Goal: Transaction & Acquisition: Purchase product/service

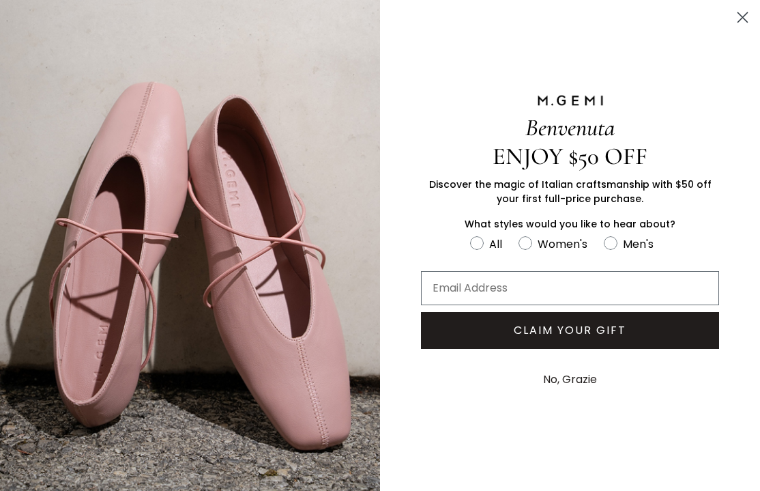
click at [736, 19] on circle "Close dialog" at bounding box center [742, 17] width 23 height 23
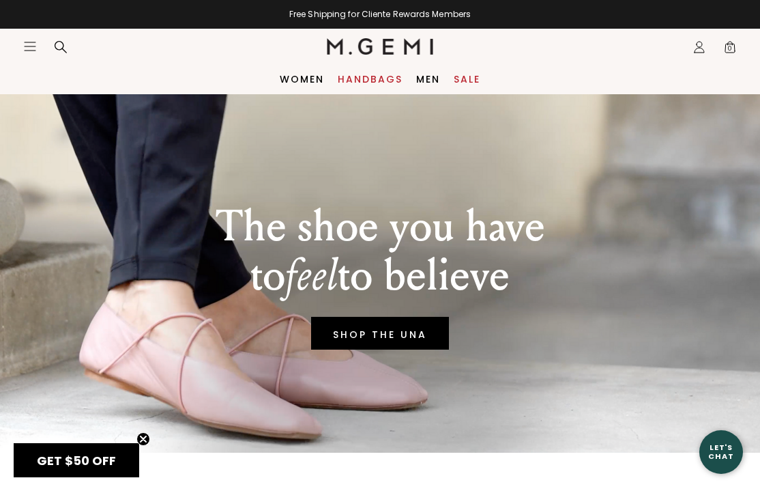
click at [377, 82] on link "Handbags" at bounding box center [370, 79] width 65 height 11
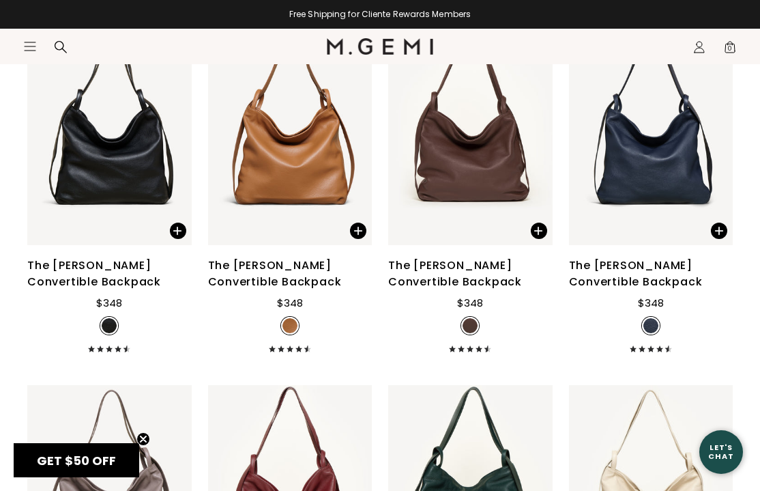
scroll to position [3052, 0]
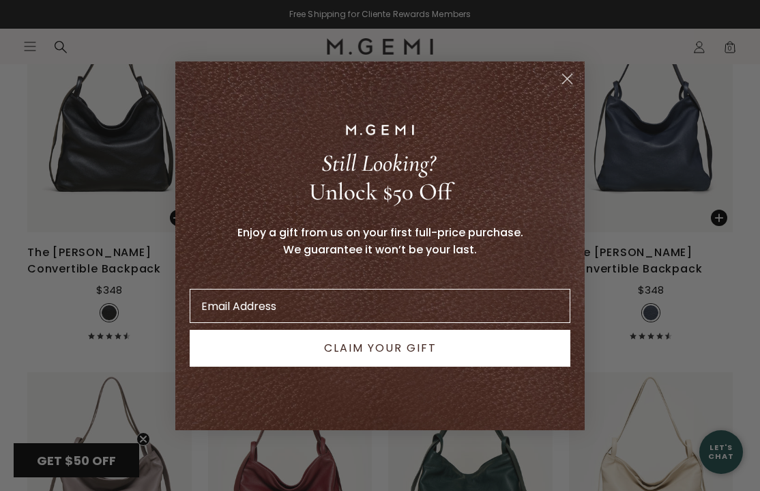
click at [566, 79] on icon "Close dialog" at bounding box center [568, 79] width 10 height 10
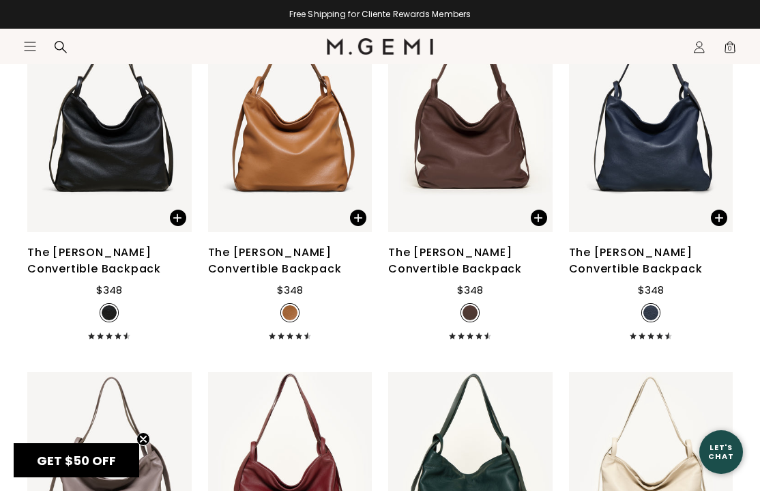
click at [34, 46] on icon "Open site menu" at bounding box center [30, 46] width 11 height 8
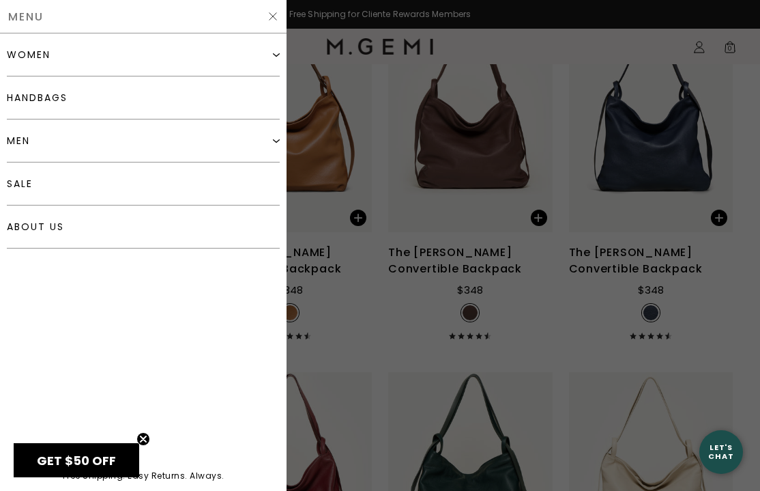
click at [57, 53] on div "women" at bounding box center [143, 54] width 273 height 43
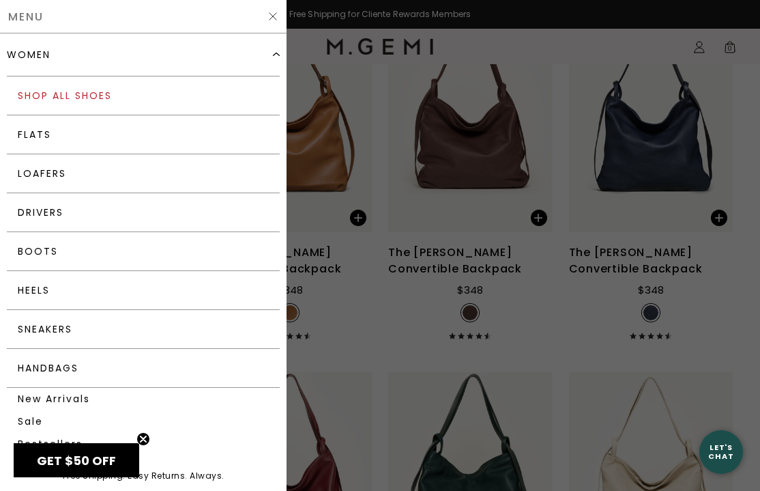
click at [55, 91] on link "Shop All Shoes" at bounding box center [143, 95] width 273 height 39
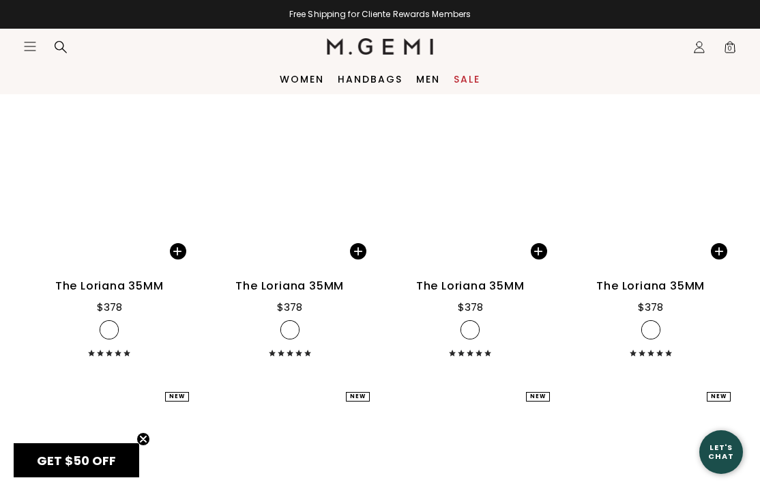
scroll to position [10199, 0]
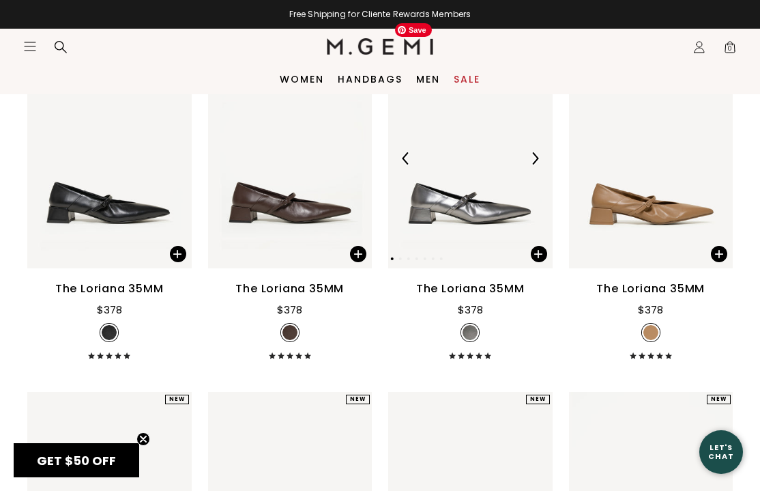
click at [471, 184] on img at bounding box center [470, 158] width 164 height 219
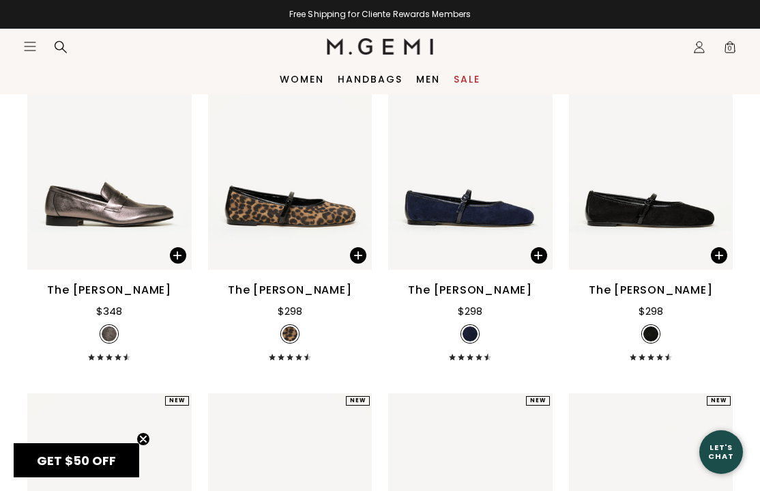
scroll to position [9494, 0]
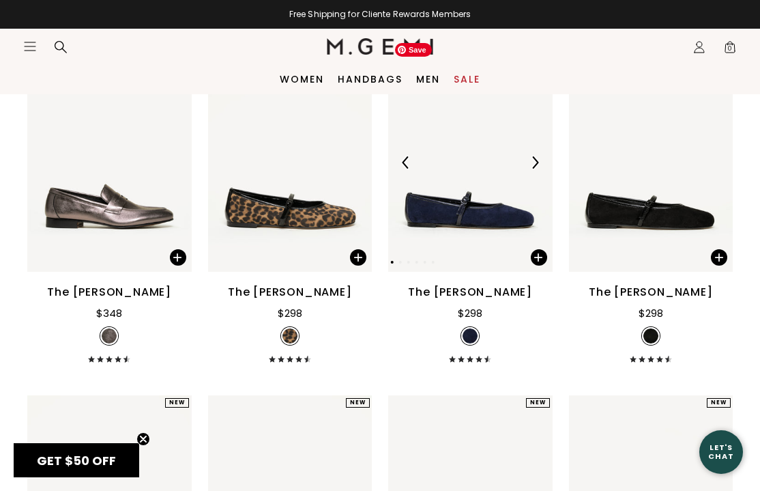
click at [464, 201] on img at bounding box center [470, 162] width 164 height 219
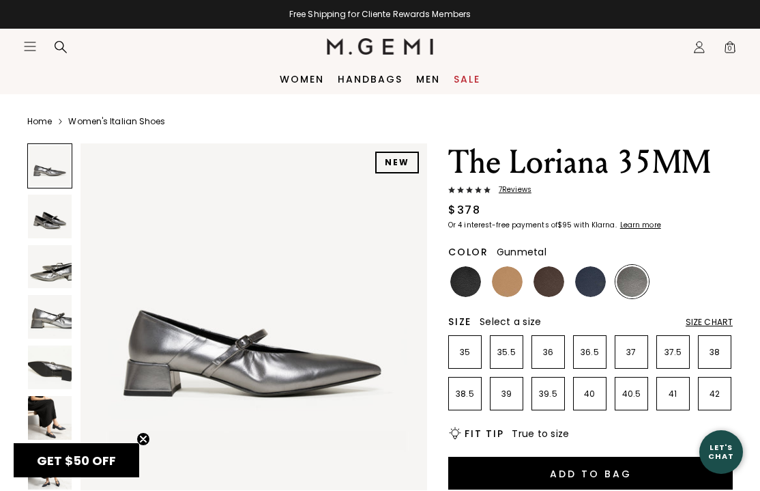
click at [54, 271] on img at bounding box center [50, 267] width 44 height 44
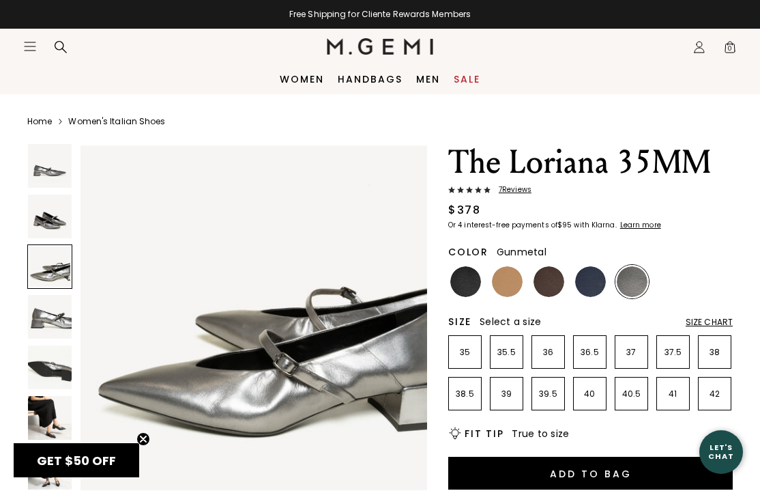
scroll to position [721, 0]
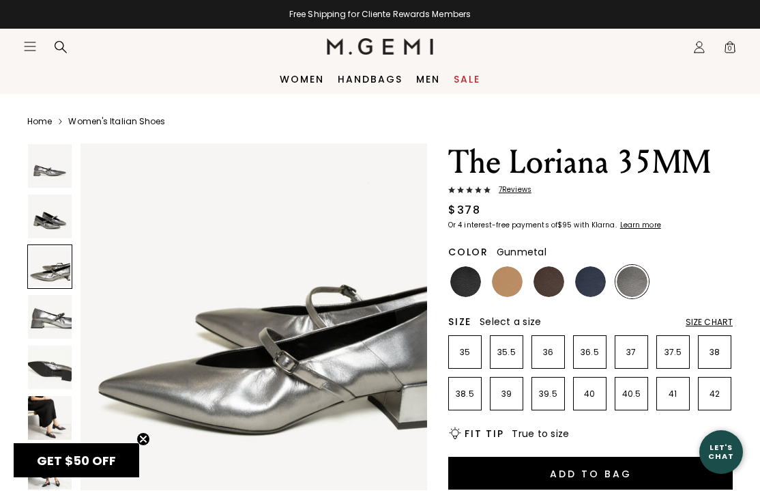
click at [50, 323] on img at bounding box center [50, 317] width 44 height 44
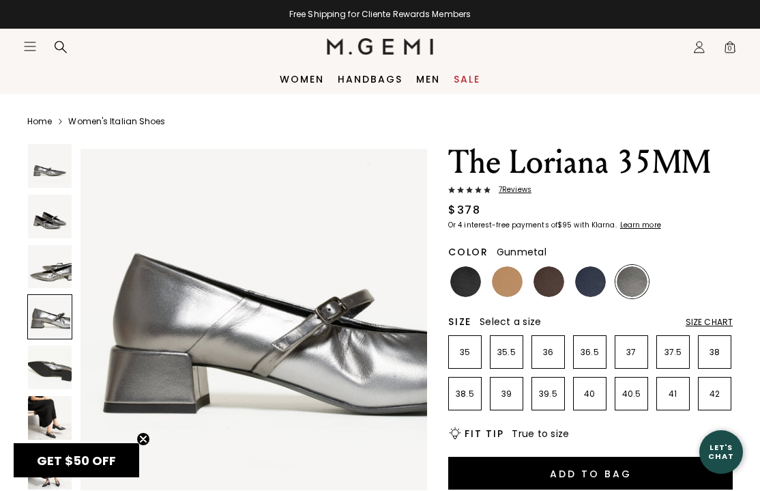
scroll to position [1081, 0]
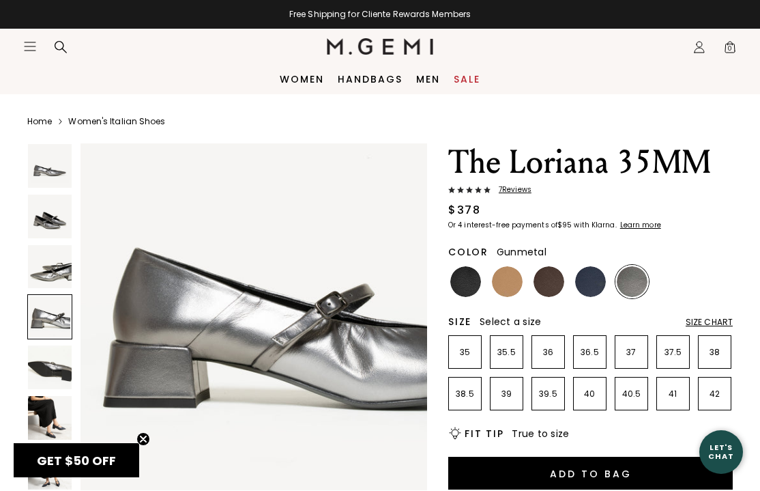
click at [47, 376] on img at bounding box center [50, 367] width 44 height 44
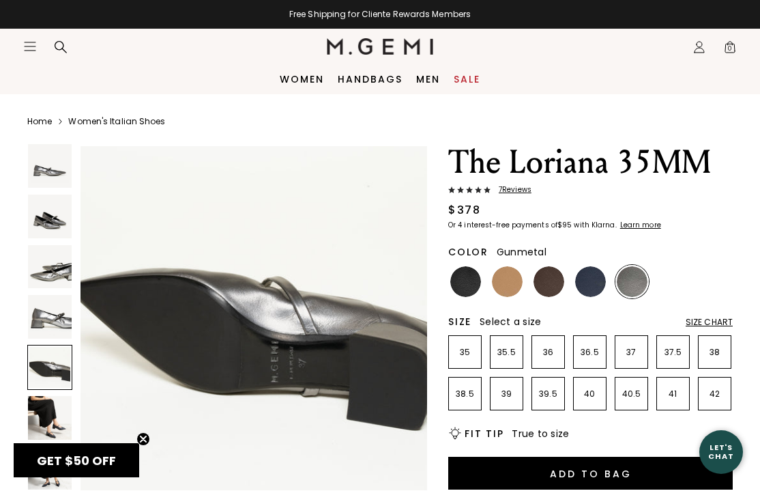
scroll to position [1442, 0]
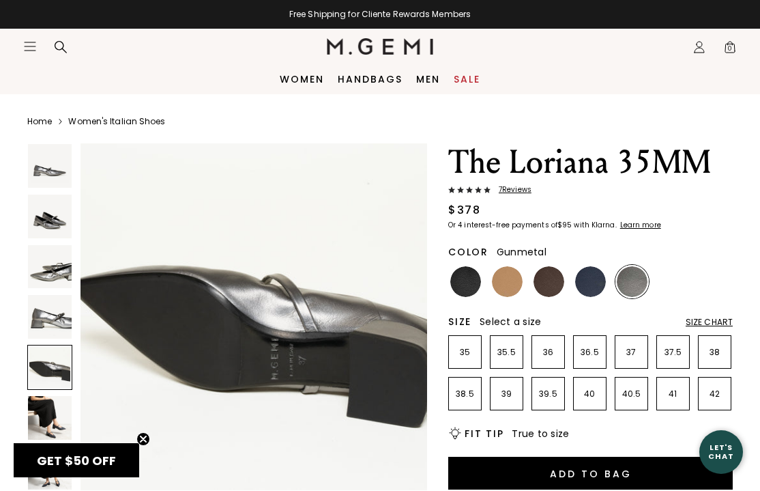
click at [48, 413] on img at bounding box center [50, 418] width 44 height 44
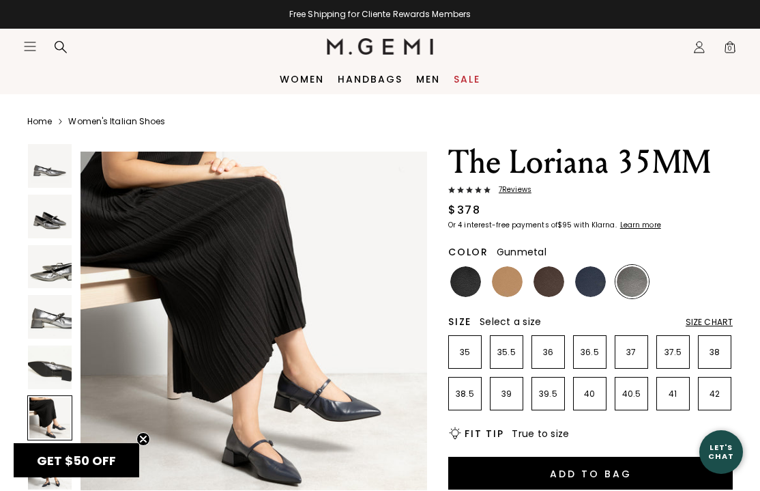
scroll to position [1802, 0]
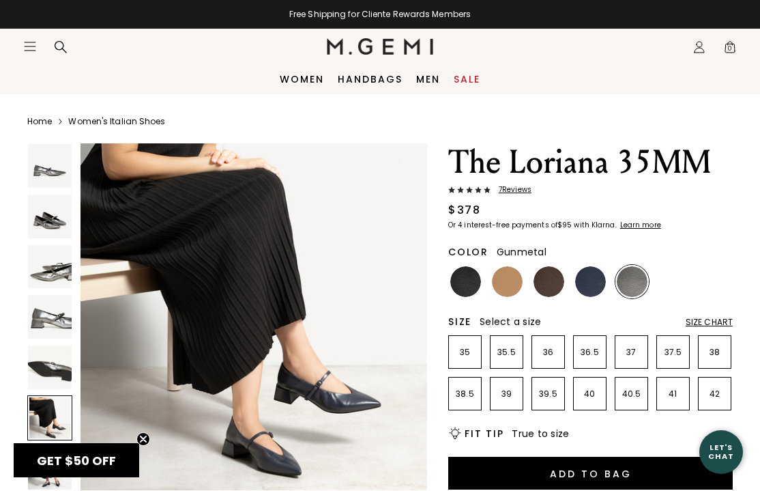
click at [700, 322] on div "Size Chart" at bounding box center [709, 322] width 47 height 11
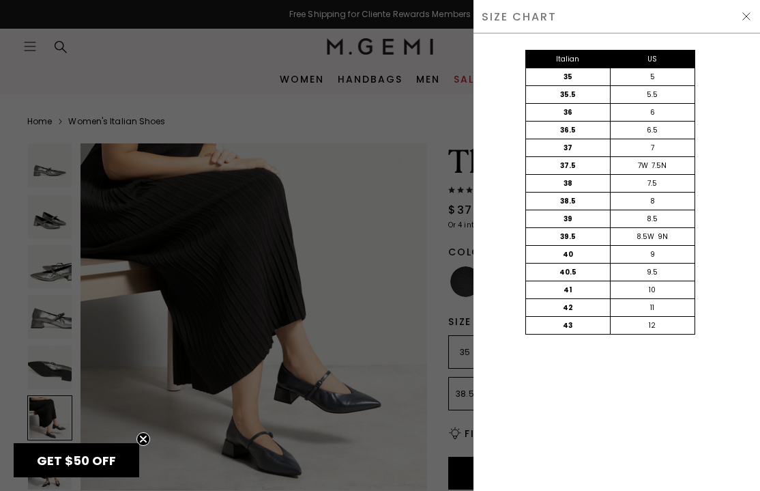
click at [747, 22] on div "SIZE CHART" at bounding box center [617, 16] width 287 height 33
click at [744, 17] on img at bounding box center [746, 16] width 11 height 11
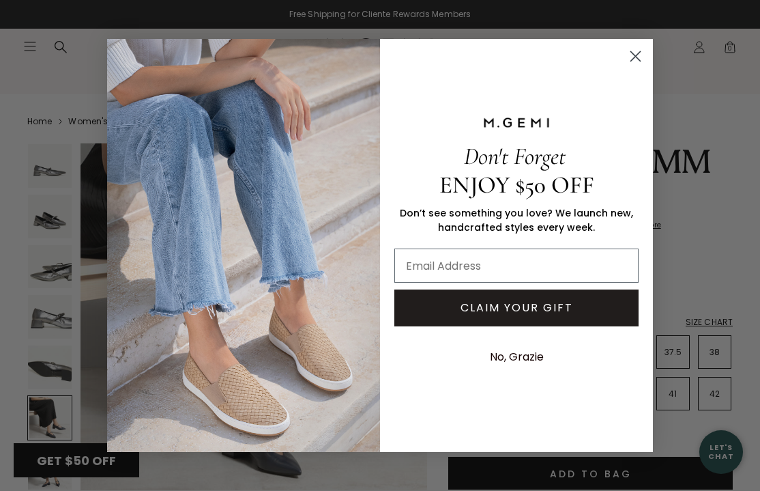
click at [632, 63] on circle "Close dialog" at bounding box center [635, 56] width 23 height 23
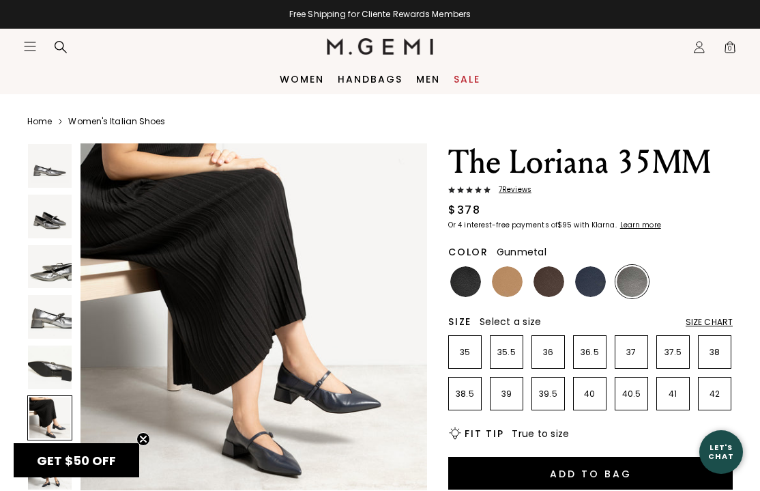
click at [465, 285] on img at bounding box center [465, 281] width 31 height 31
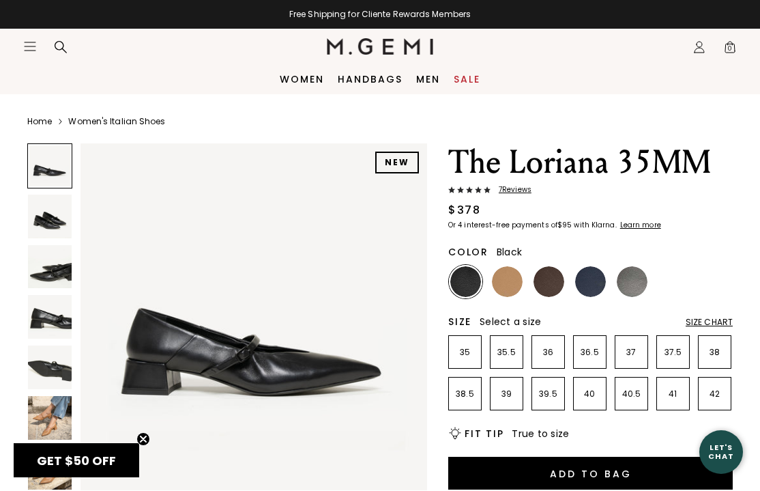
click at [59, 224] on img at bounding box center [50, 216] width 44 height 44
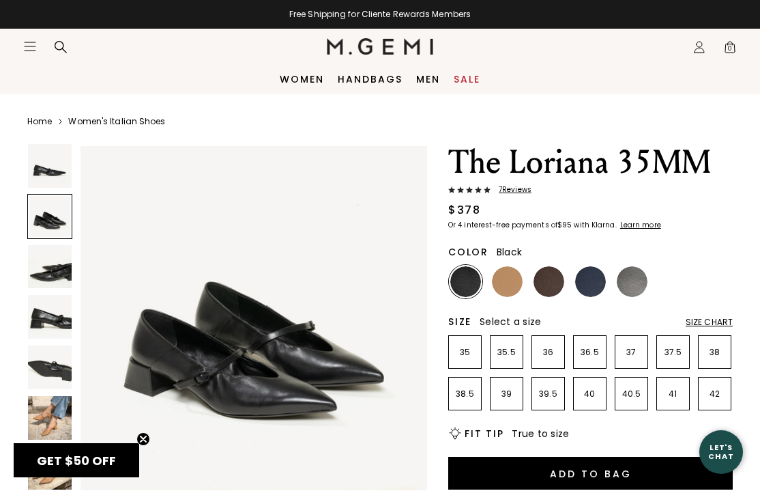
scroll to position [360, 0]
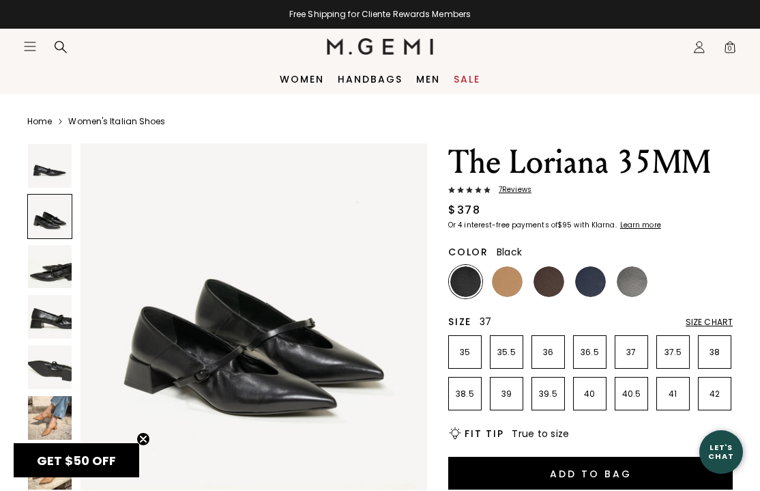
click at [634, 355] on p "37" at bounding box center [631, 352] width 32 height 11
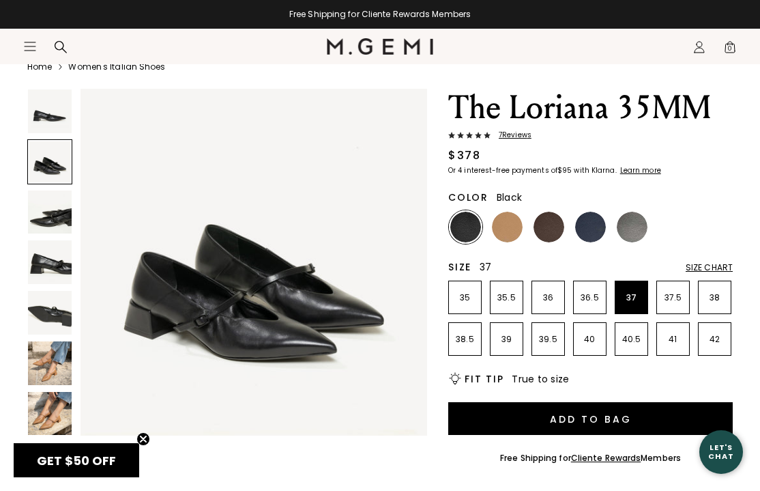
scroll to position [87, 0]
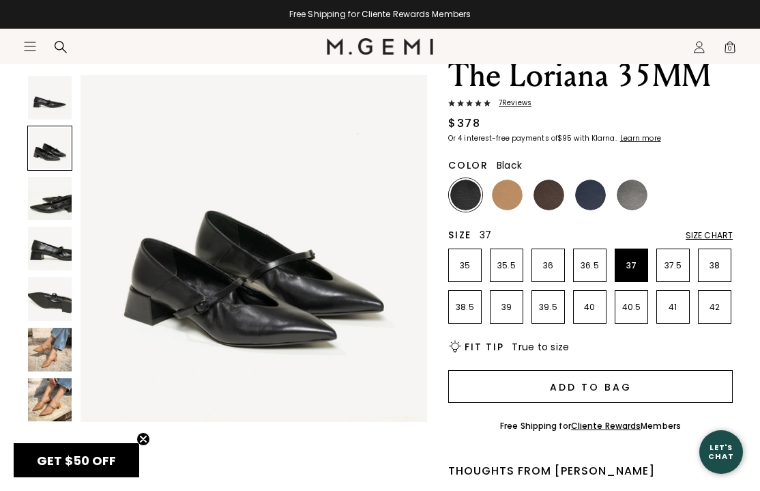
click at [602, 388] on button "Add to Bag" at bounding box center [590, 386] width 285 height 33
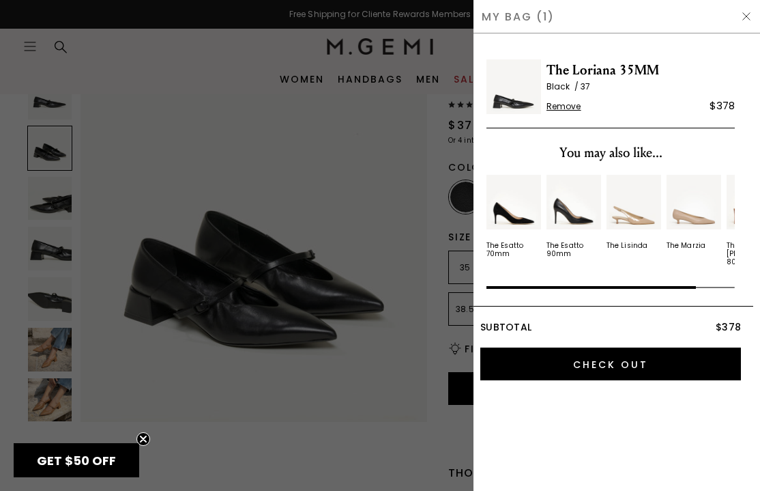
scroll to position [0, 0]
click at [744, 15] on img at bounding box center [746, 16] width 11 height 11
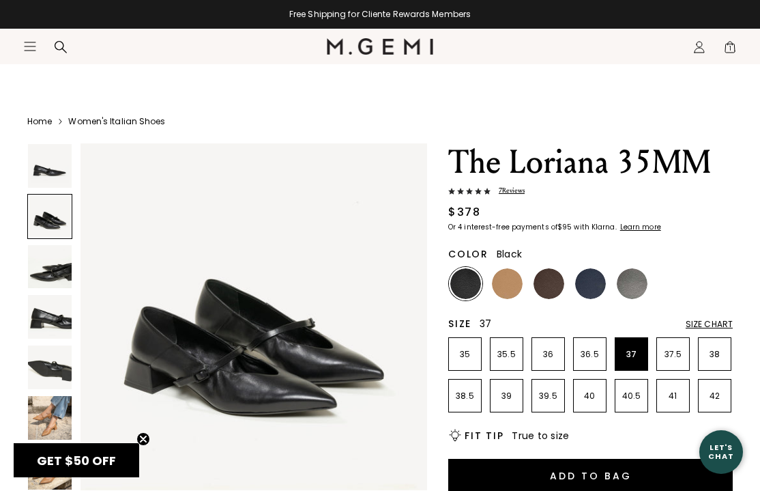
scroll to position [87, 0]
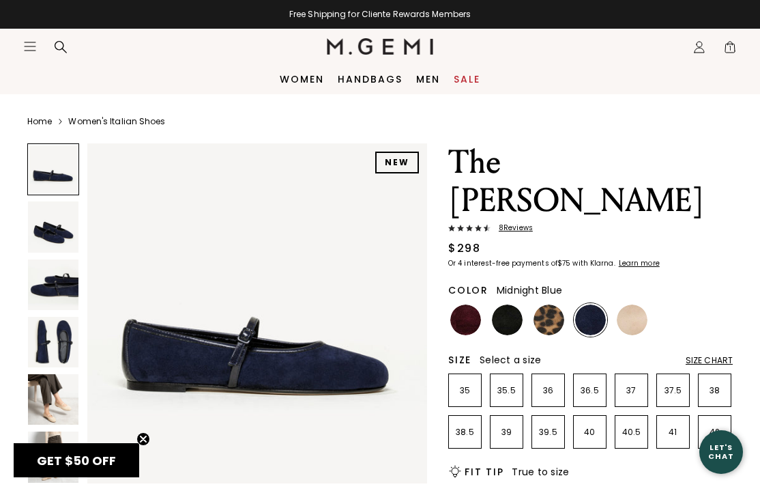
click at [52, 233] on img at bounding box center [53, 226] width 50 height 50
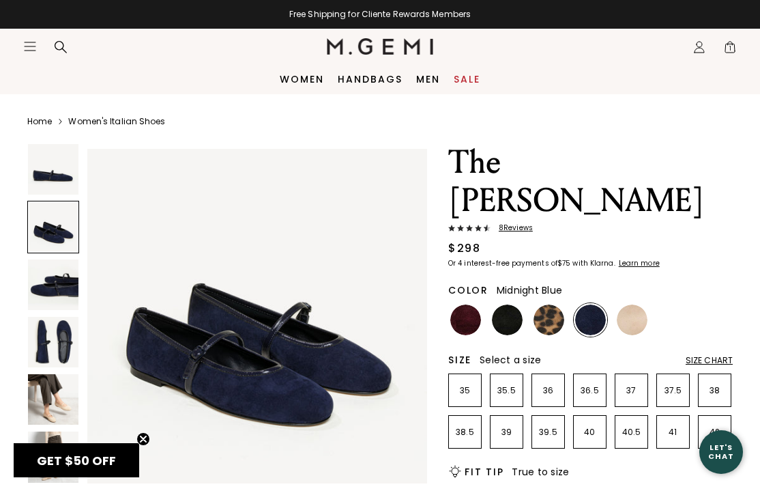
scroll to position [353, 0]
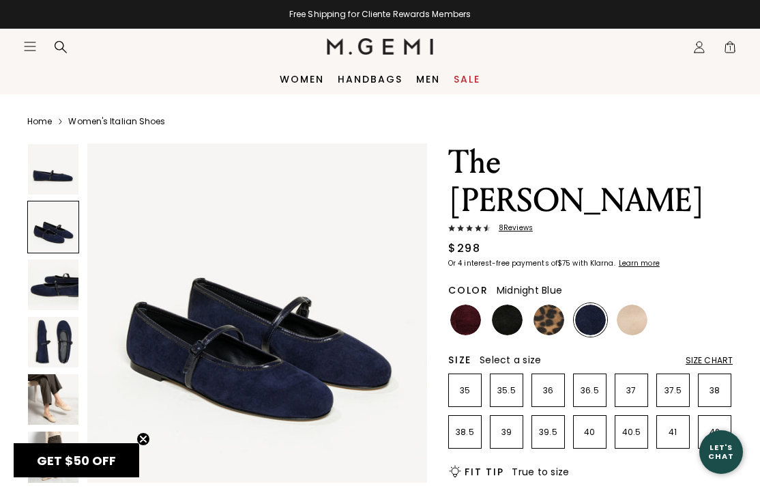
click at [60, 284] on img at bounding box center [53, 284] width 50 height 50
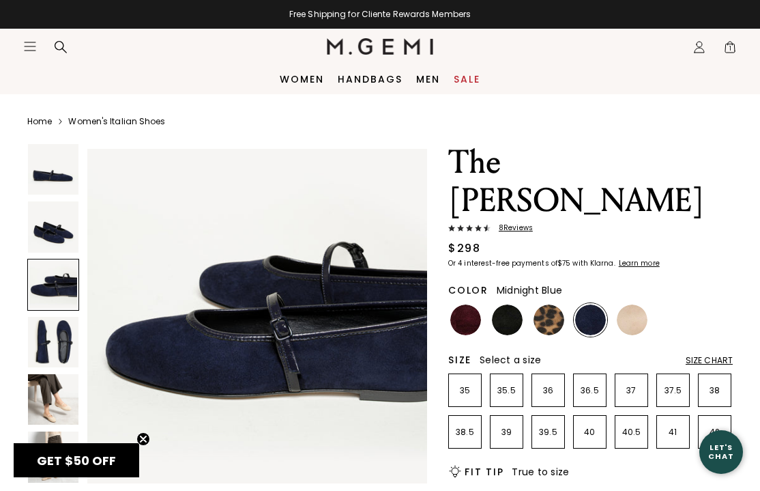
scroll to position [706, 0]
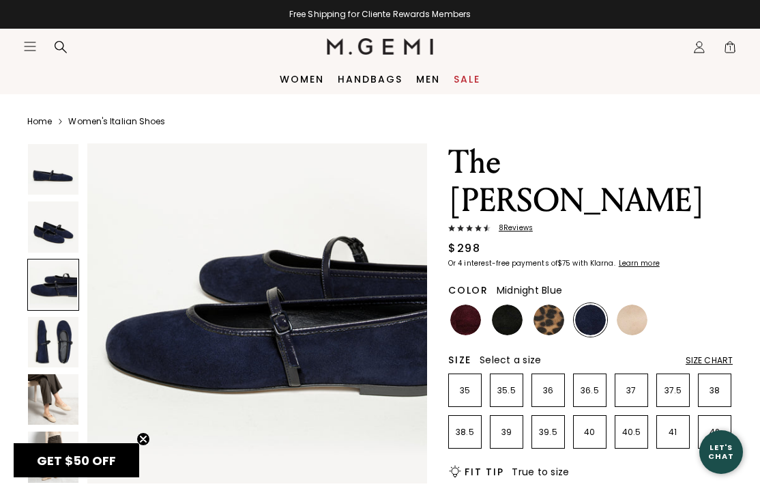
click at [59, 340] on img at bounding box center [53, 342] width 50 height 50
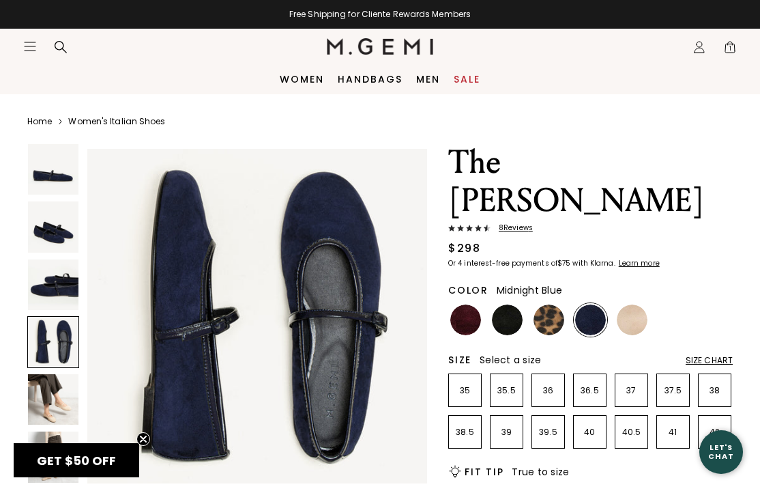
scroll to position [1060, 0]
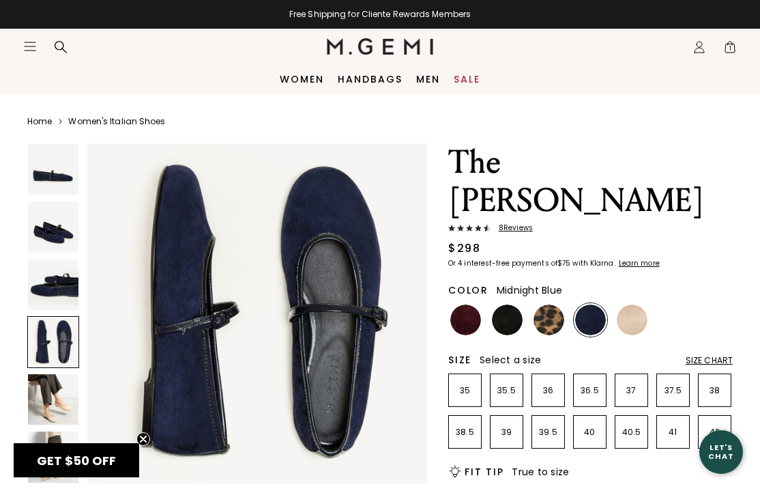
click at [55, 347] on div at bounding box center [53, 342] width 52 height 52
click at [46, 407] on img at bounding box center [53, 399] width 50 height 50
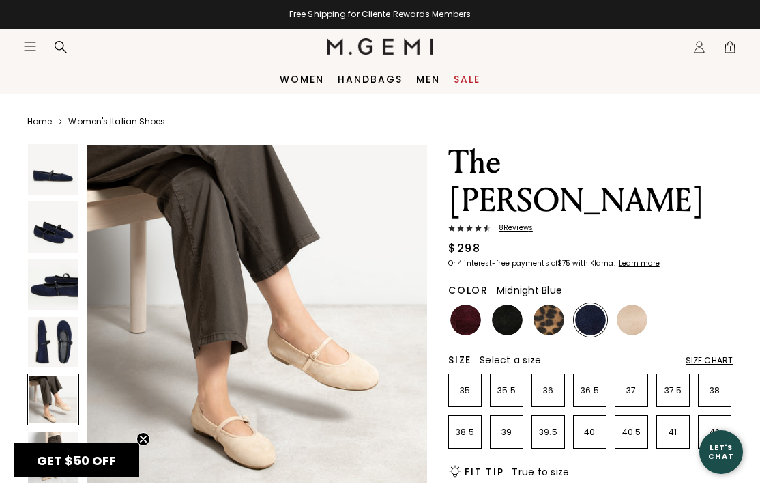
scroll to position [1413, 0]
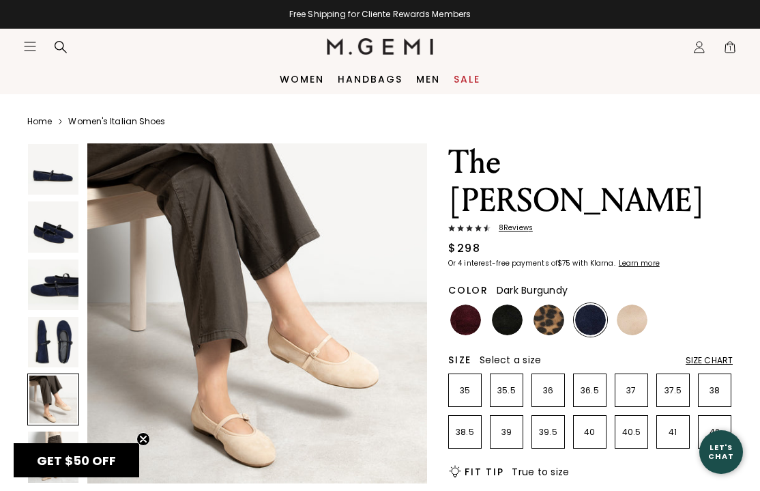
click at [465, 304] on img at bounding box center [465, 319] width 31 height 31
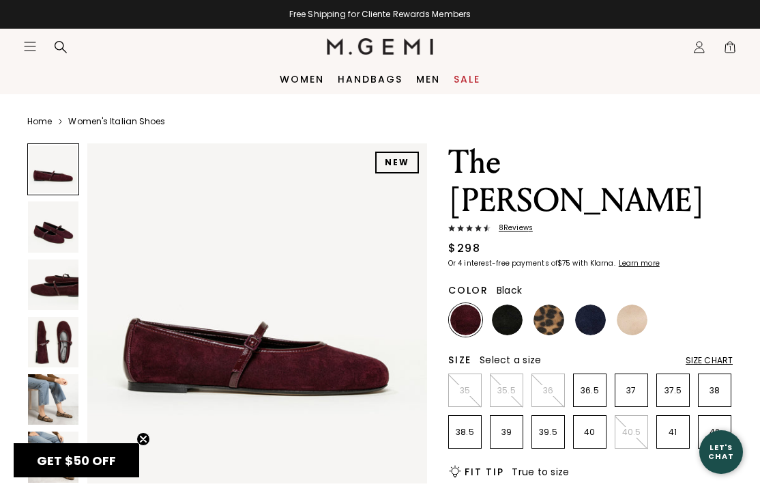
click at [510, 304] on img at bounding box center [507, 319] width 31 height 31
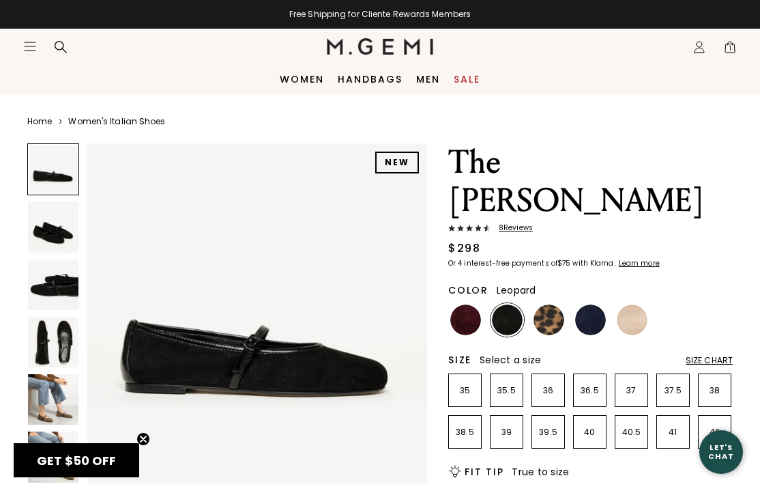
click at [553, 304] on img at bounding box center [549, 319] width 31 height 31
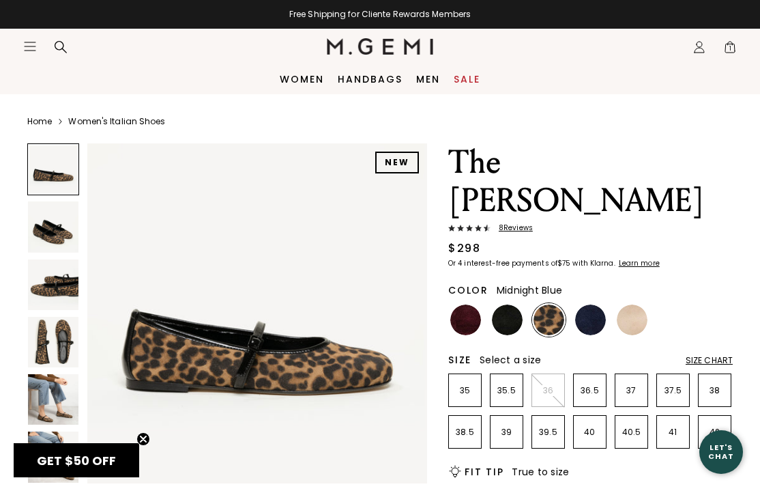
click at [584, 304] on img at bounding box center [590, 319] width 31 height 31
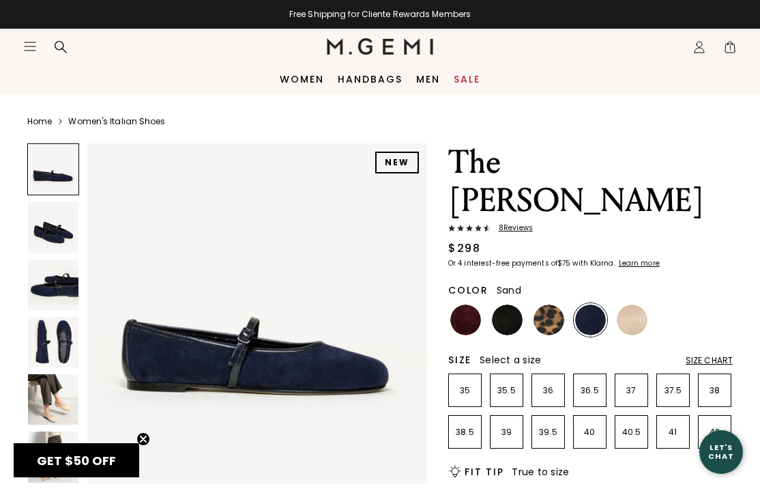
click at [637, 304] on img at bounding box center [632, 319] width 31 height 31
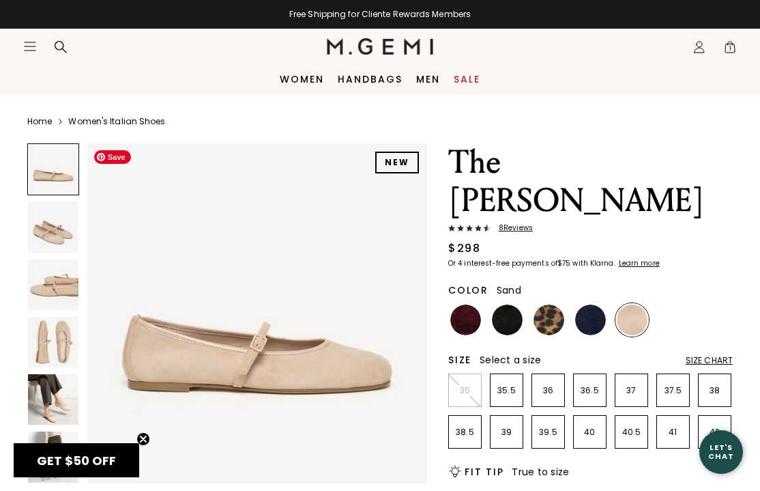
click at [326, 357] on img at bounding box center [257, 313] width 340 height 340
click at [587, 304] on img at bounding box center [590, 319] width 31 height 31
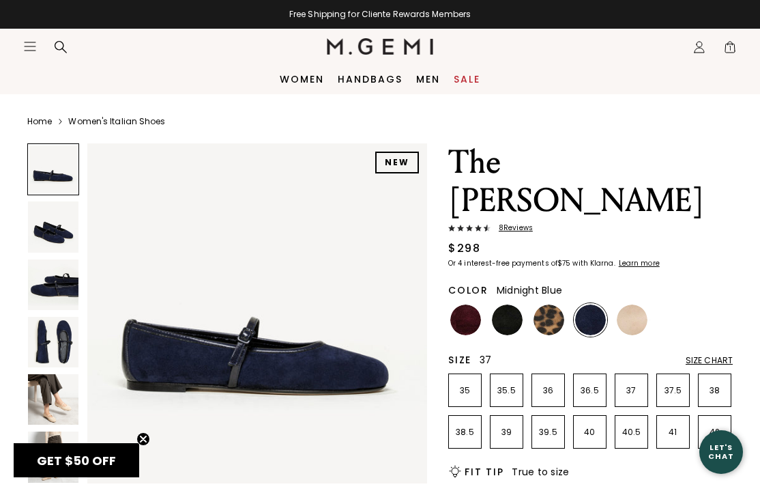
click at [628, 385] on p "37" at bounding box center [631, 390] width 32 height 11
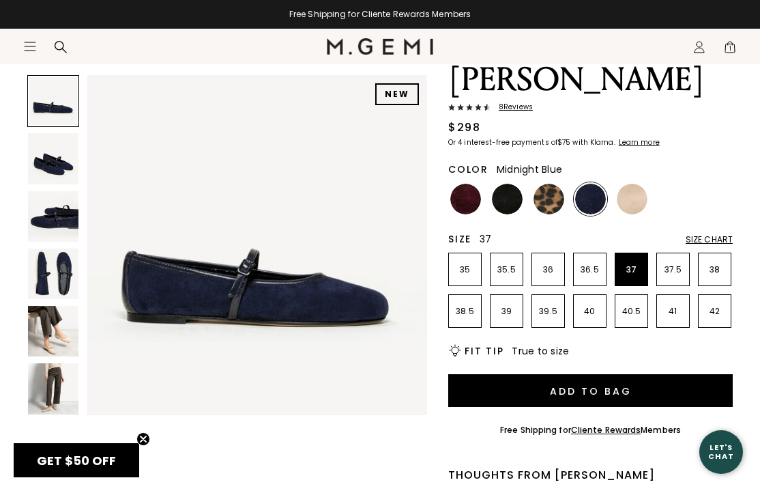
scroll to position [122, 0]
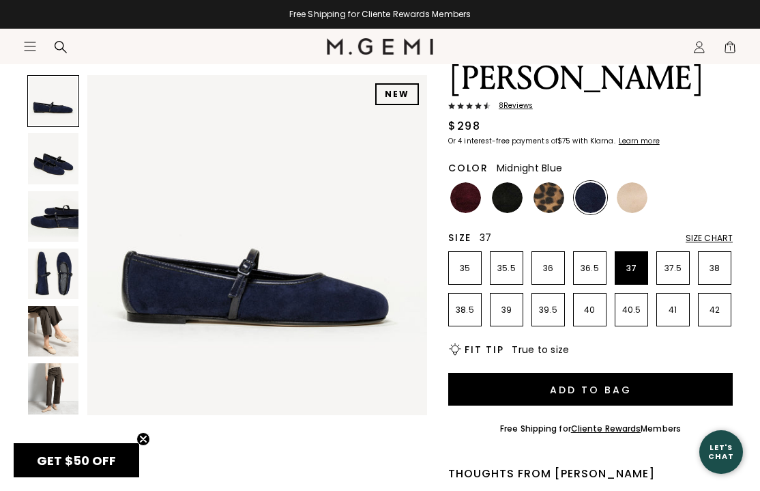
click at [54, 384] on img at bounding box center [53, 388] width 50 height 50
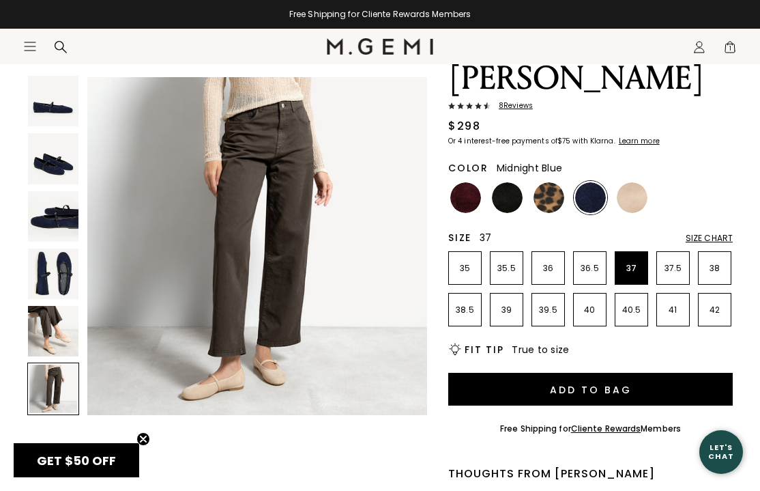
scroll to position [1766, 0]
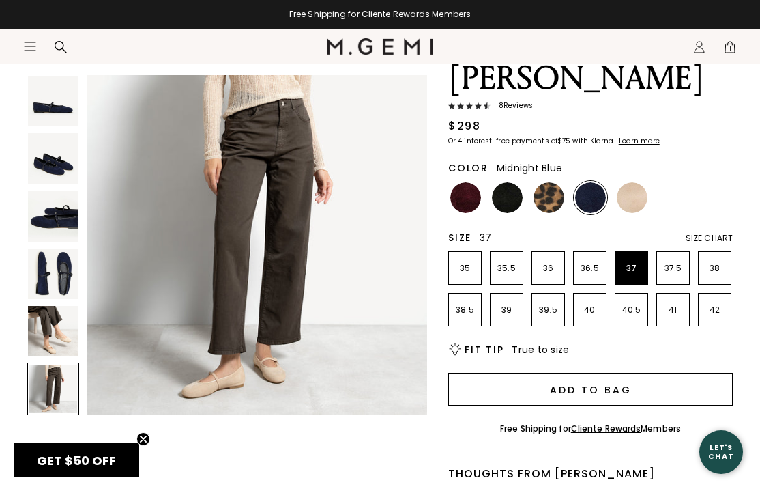
click at [539, 373] on button "Add to Bag" at bounding box center [590, 389] width 285 height 33
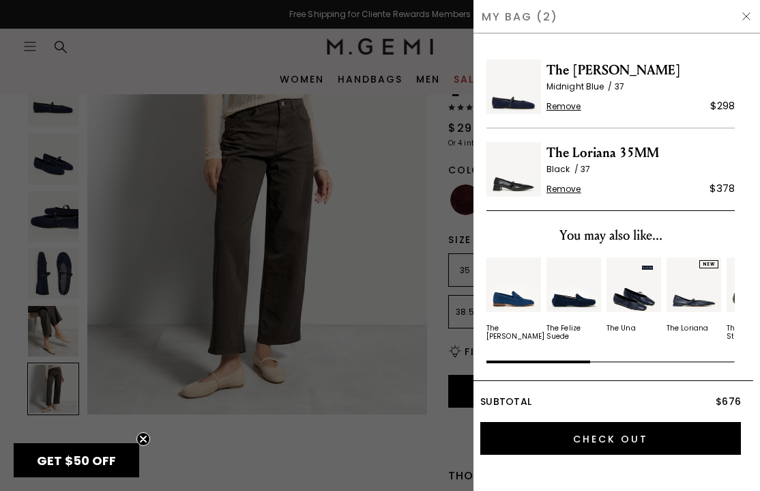
scroll to position [0, 0]
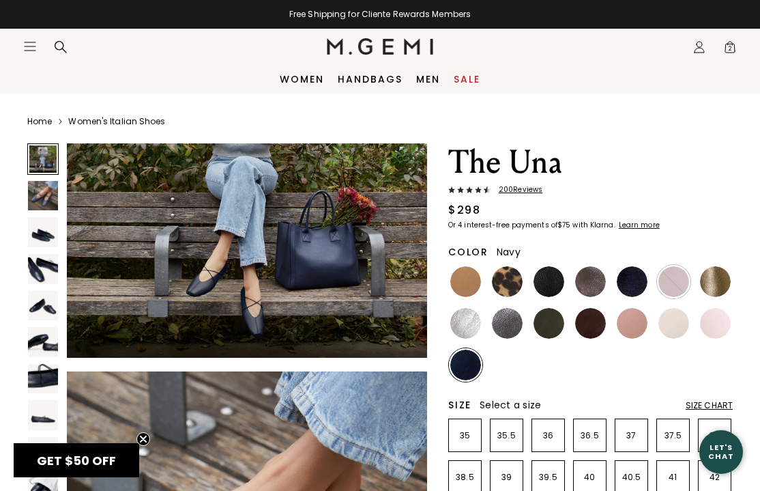
scroll to position [149, 0]
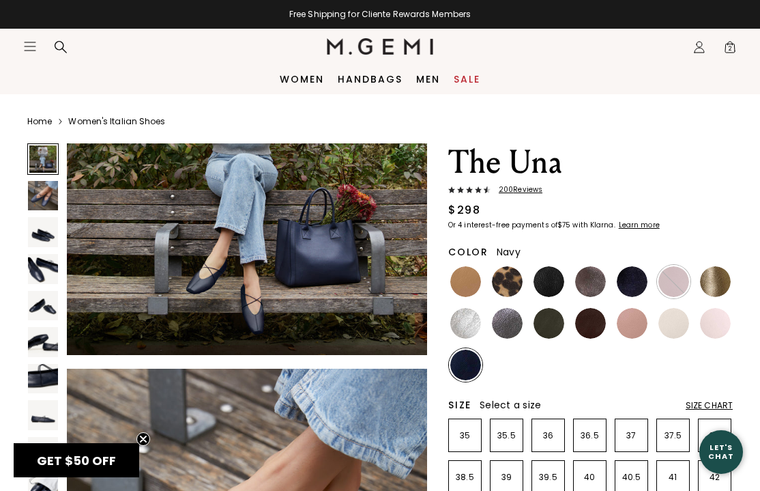
click at [46, 232] on img at bounding box center [43, 232] width 30 height 30
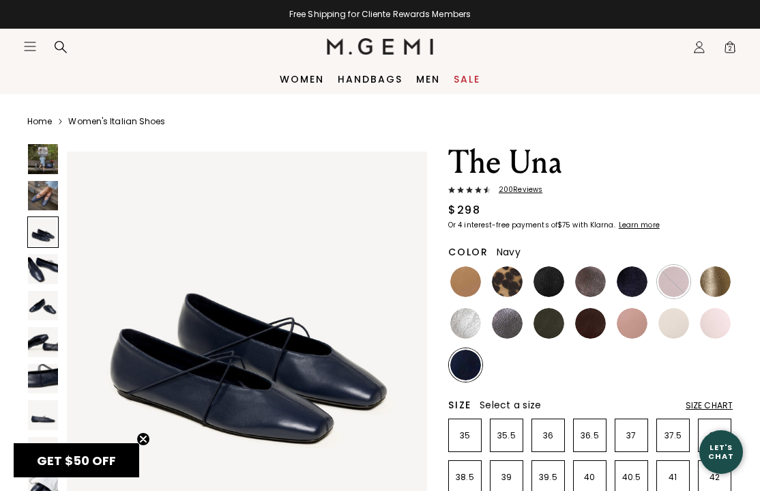
scroll to position [748, 0]
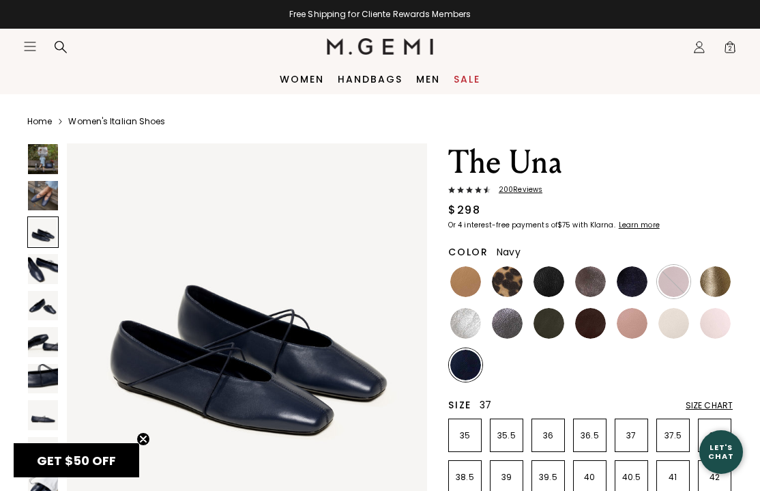
click at [630, 430] on p "37" at bounding box center [631, 435] width 32 height 11
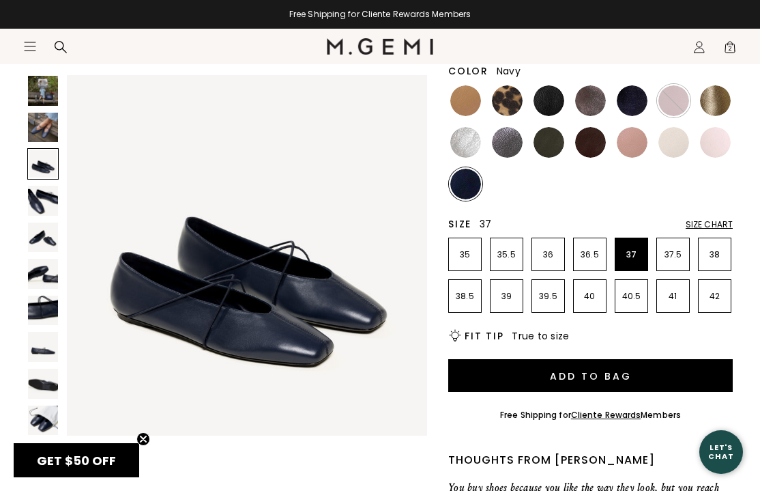
scroll to position [184, 0]
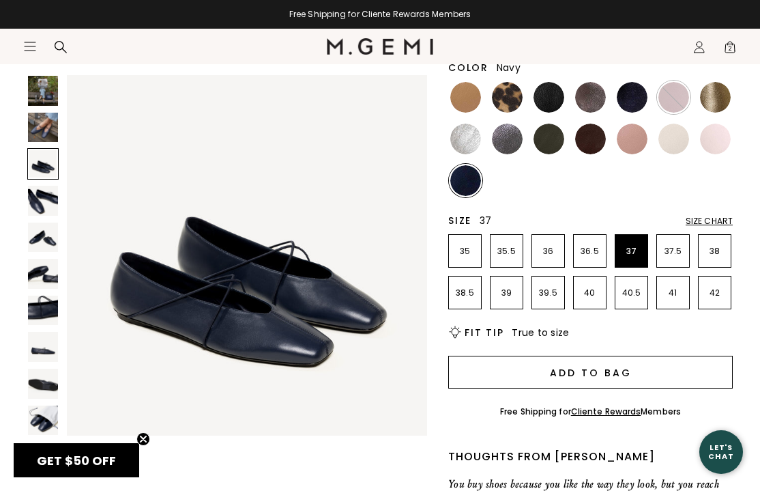
click at [608, 373] on button "Add to Bag" at bounding box center [590, 371] width 285 height 33
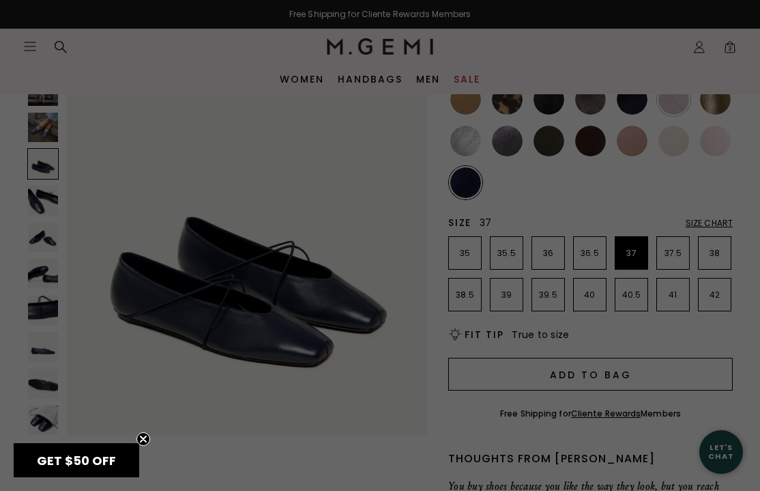
scroll to position [0, 0]
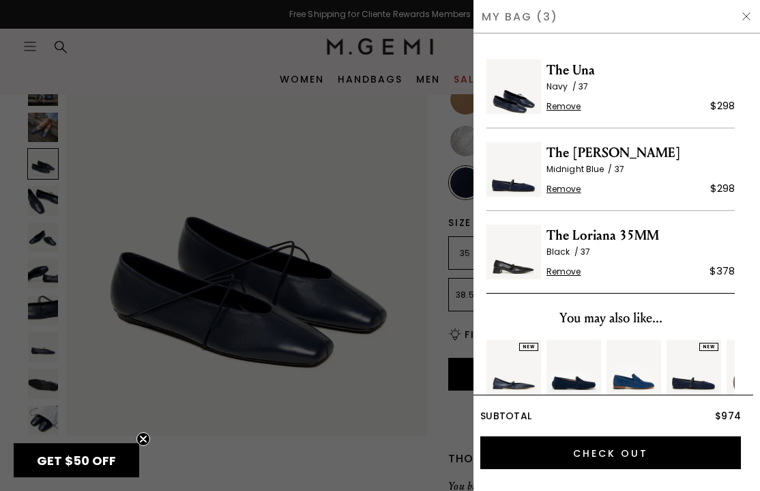
click at [614, 246] on span "Black 37" at bounding box center [641, 251] width 188 height 11
click at [290, 124] on div at bounding box center [380, 245] width 760 height 491
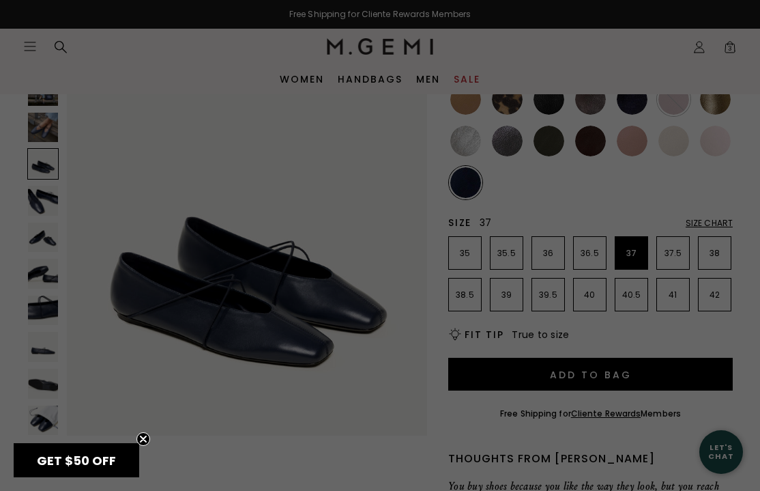
scroll to position [184, 0]
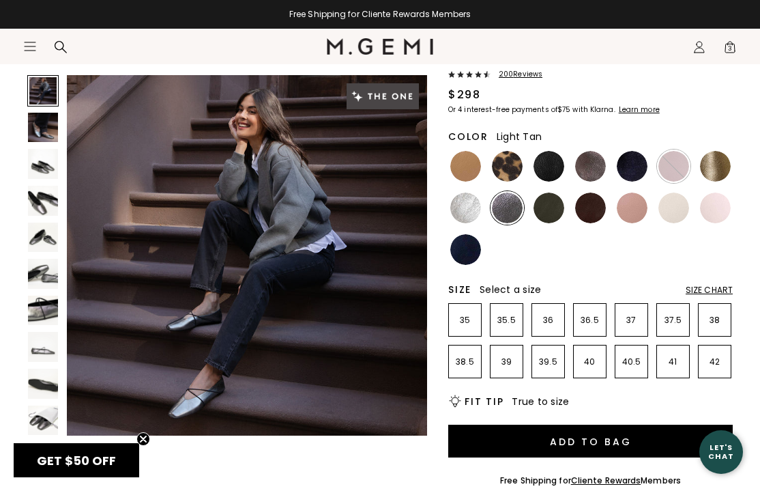
scroll to position [120, 0]
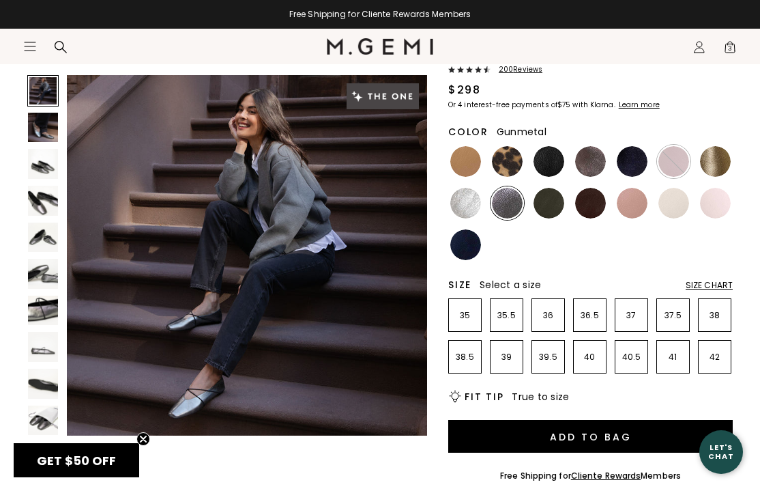
click at [38, 203] on img at bounding box center [43, 201] width 30 height 30
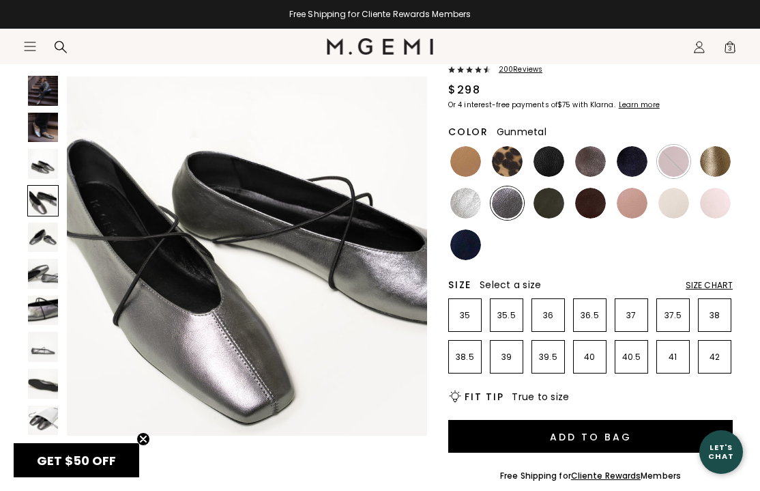
scroll to position [1122, 0]
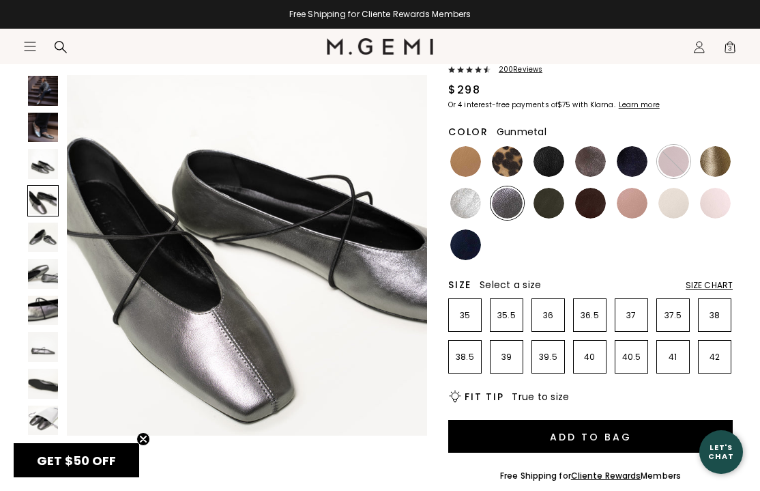
click at [44, 234] on img at bounding box center [43, 237] width 30 height 30
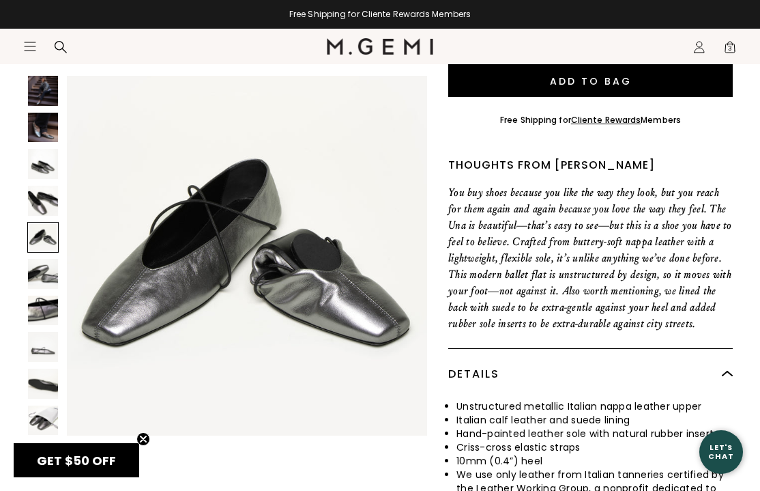
scroll to position [476, 0]
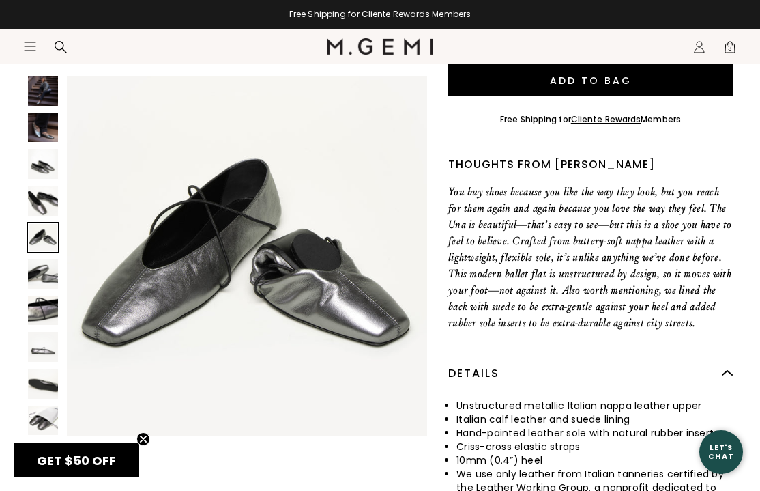
click at [559, 83] on section "Icons/20x20/hamburger@2x Women Shop All Shoes New Arrivals Bestsellers Essentia…" at bounding box center [380, 61] width 760 height 65
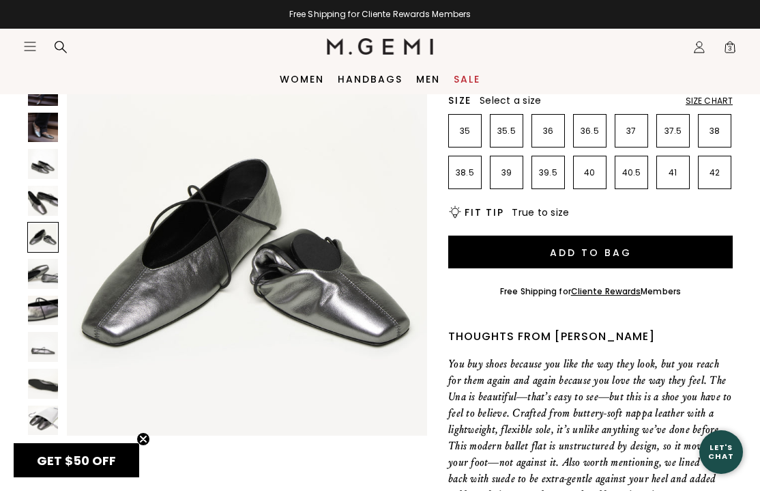
scroll to position [300, 0]
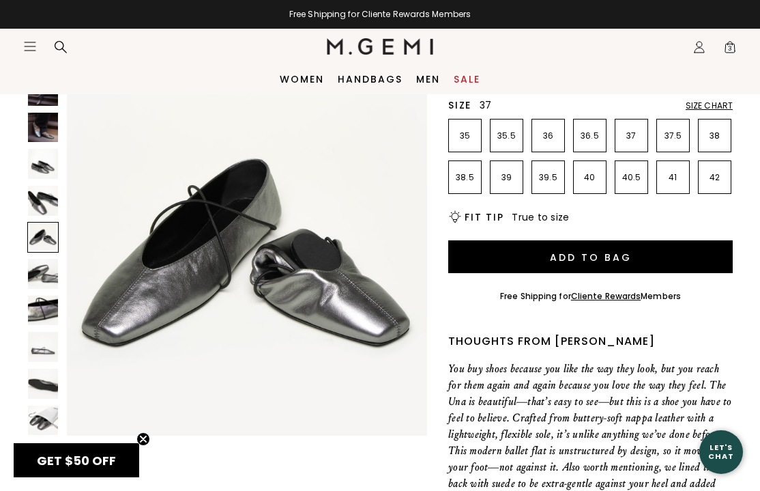
click at [635, 132] on p "37" at bounding box center [631, 135] width 32 height 11
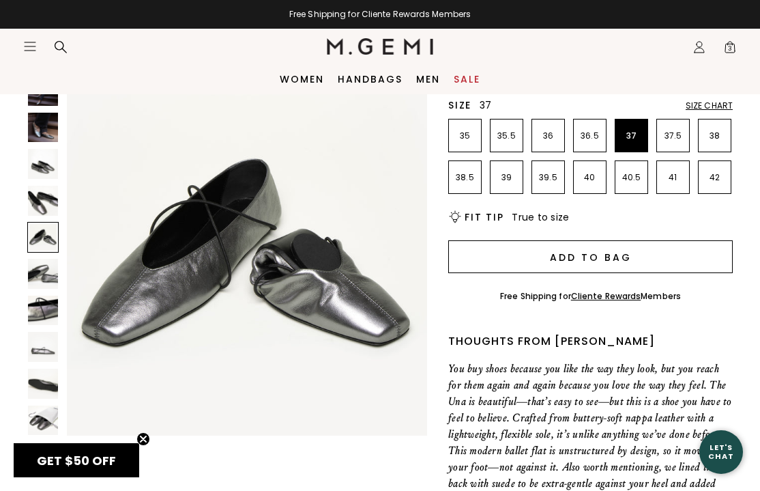
click at [577, 257] on button "Add to Bag" at bounding box center [590, 256] width 285 height 33
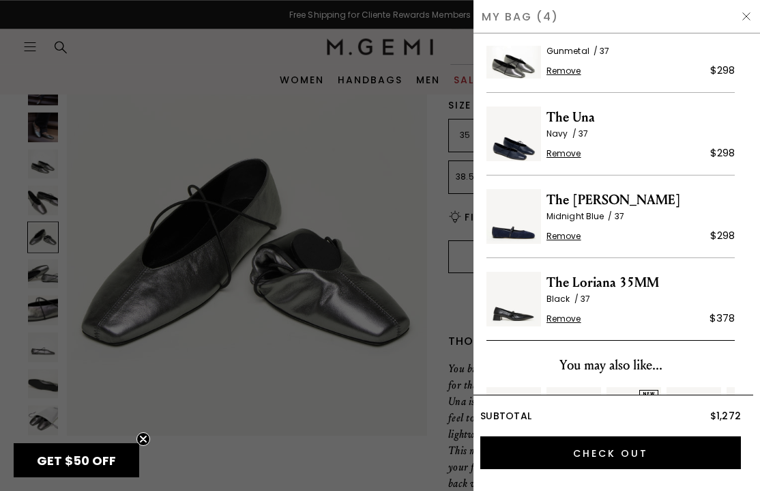
scroll to position [37, 0]
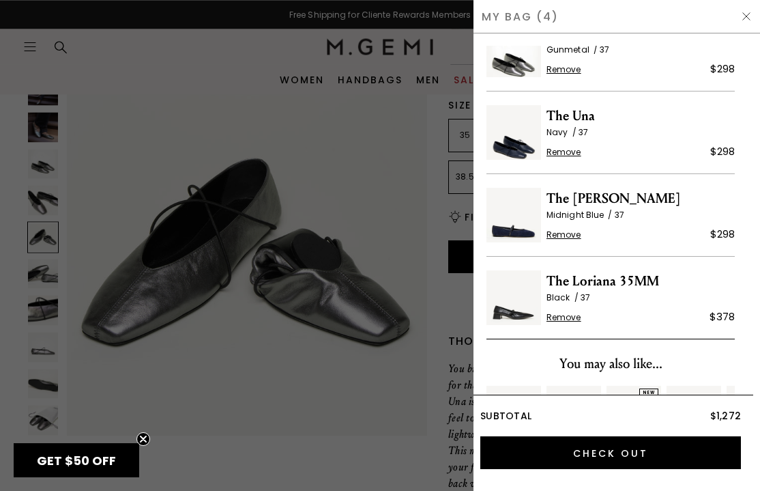
click at [570, 152] on span "Remove" at bounding box center [564, 152] width 35 height 11
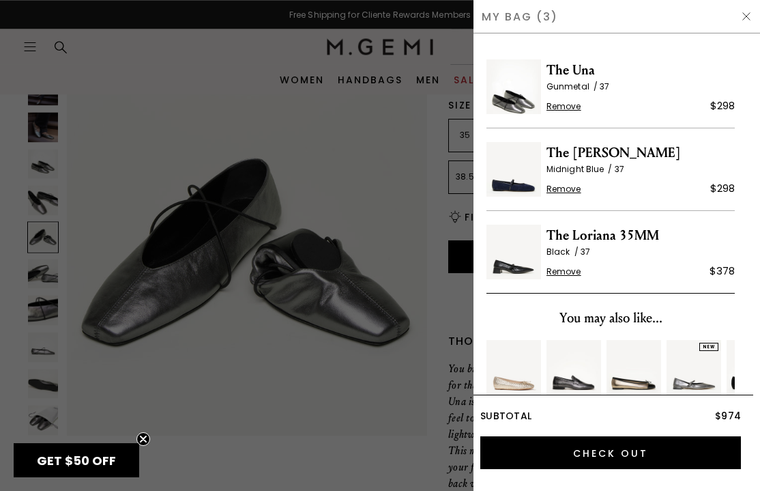
scroll to position [0, 0]
click at [597, 151] on span "The [PERSON_NAME]" at bounding box center [641, 153] width 188 height 22
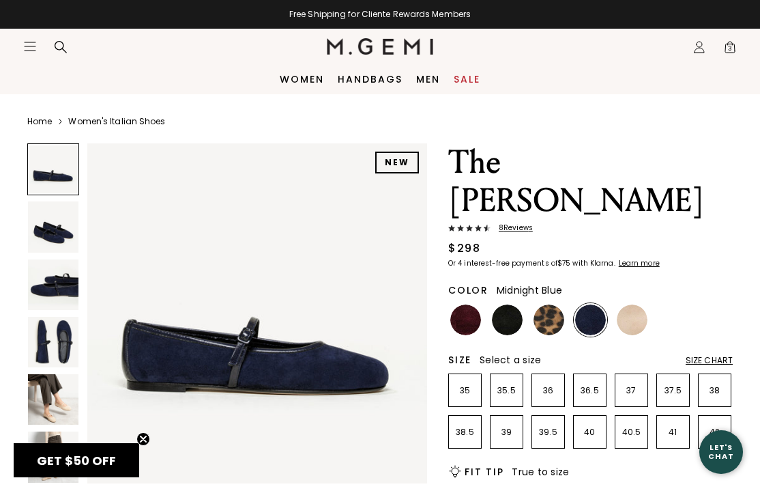
click at [729, 46] on span "3" at bounding box center [730, 50] width 14 height 14
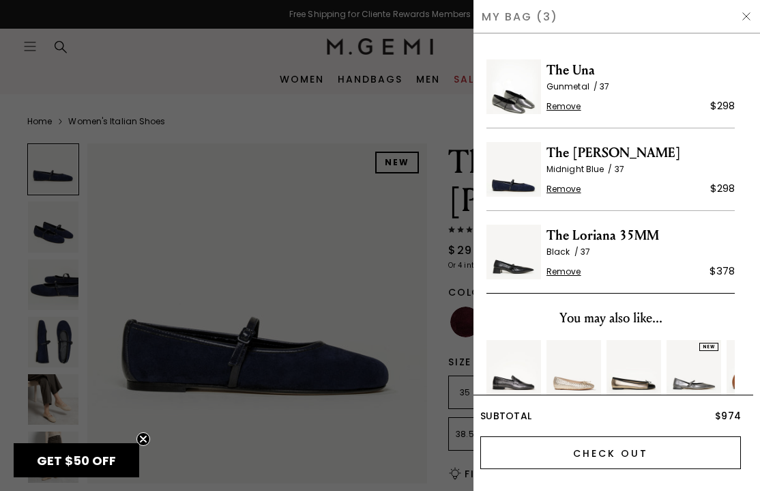
click at [632, 442] on input "Check Out" at bounding box center [610, 452] width 261 height 33
